Goal: Find specific page/section: Find specific page/section

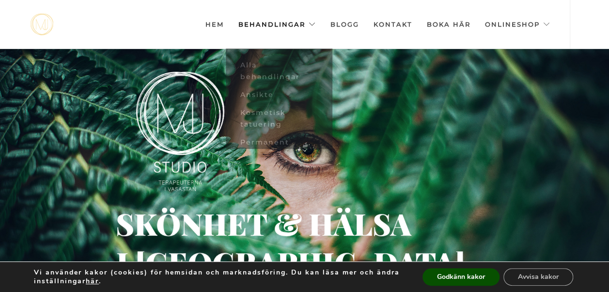
click at [252, 25] on link "Behandlingar" at bounding box center [276, 24] width 77 height 48
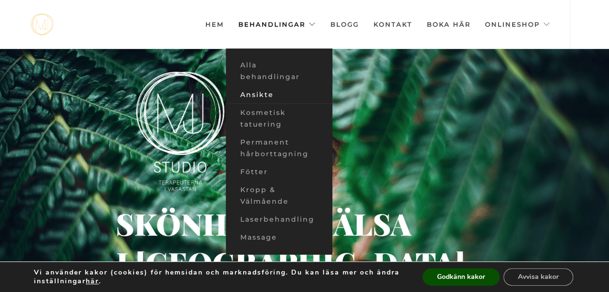
click at [254, 90] on link "Ansikte" at bounding box center [279, 95] width 107 height 18
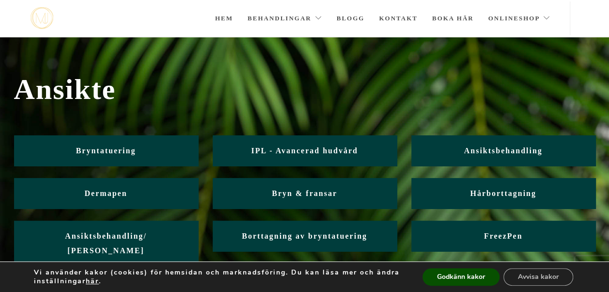
scroll to position [17, 0]
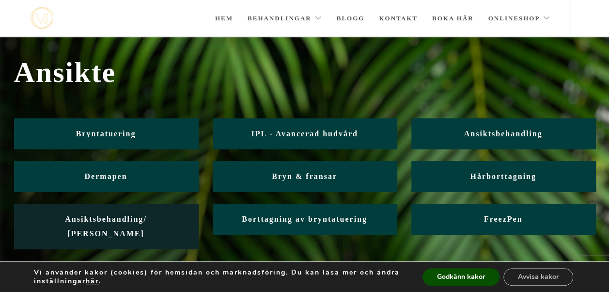
click at [83, 221] on span "Ansiktsbehandling/ Friskvård" at bounding box center [106, 226] width 82 height 23
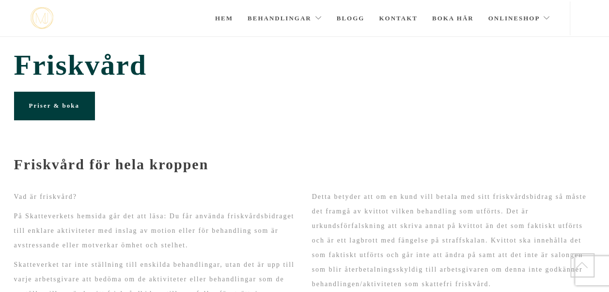
scroll to position [116, 0]
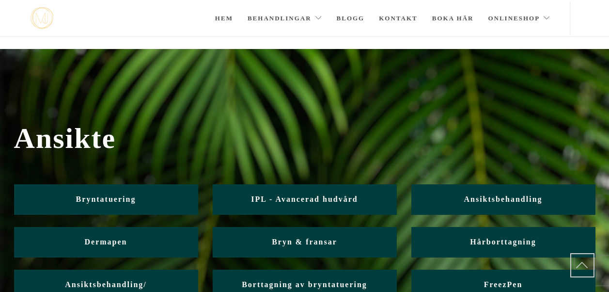
scroll to position [17, 0]
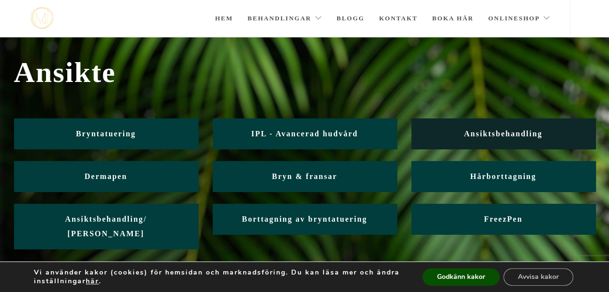
click at [498, 134] on span "Ansiktsbehandling" at bounding box center [503, 133] width 78 height 8
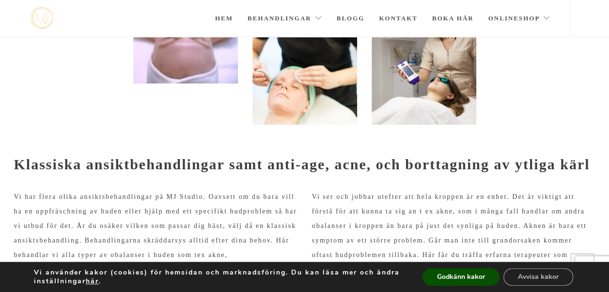
scroll to position [198, 0]
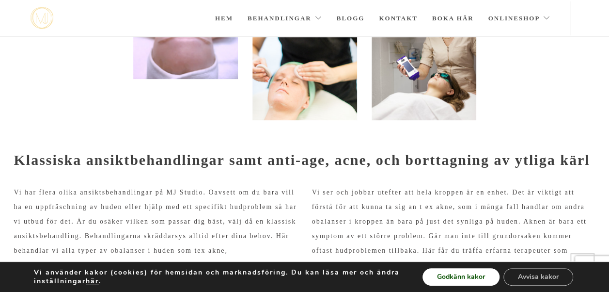
click at [463, 279] on button "Godkänn kakor" at bounding box center [460, 276] width 77 height 17
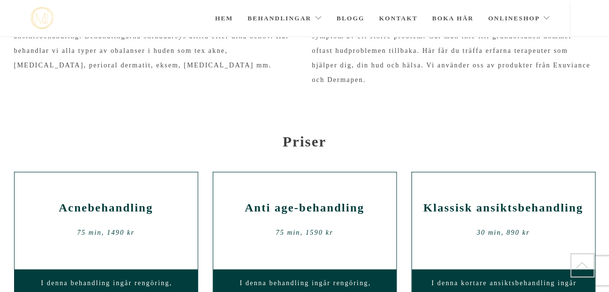
scroll to position [0, 0]
